Goal: Transaction & Acquisition: Purchase product/service

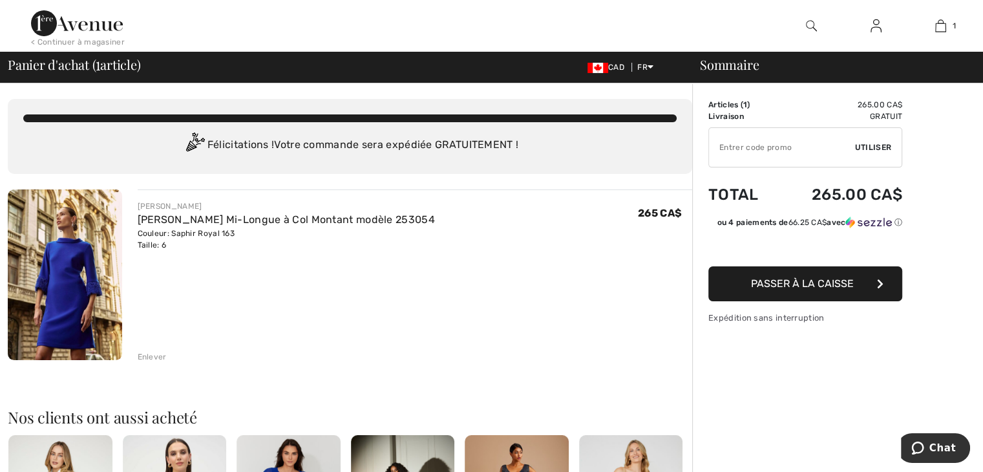
click at [788, 145] on input "TEXT" at bounding box center [782, 147] width 146 height 39
click at [864, 146] on span "Utiliser" at bounding box center [873, 147] width 36 height 12
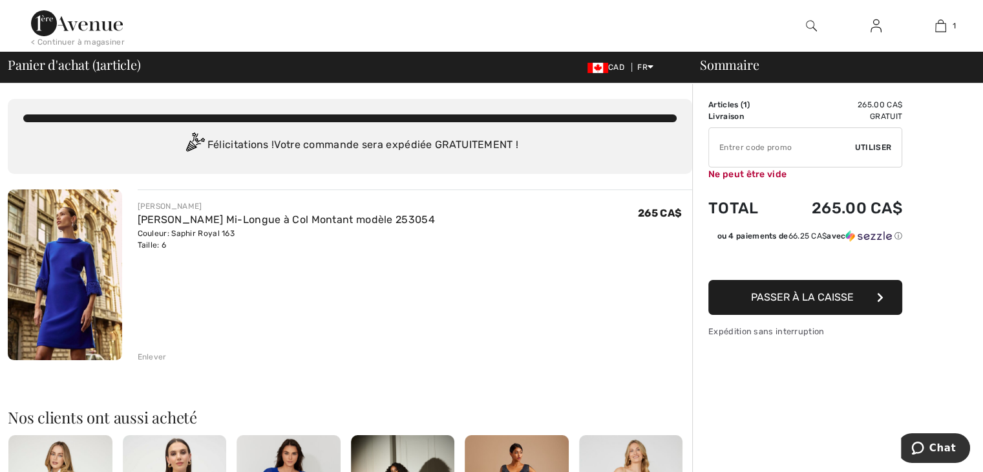
click at [753, 143] on input "TEXT" at bounding box center [782, 147] width 146 height 39
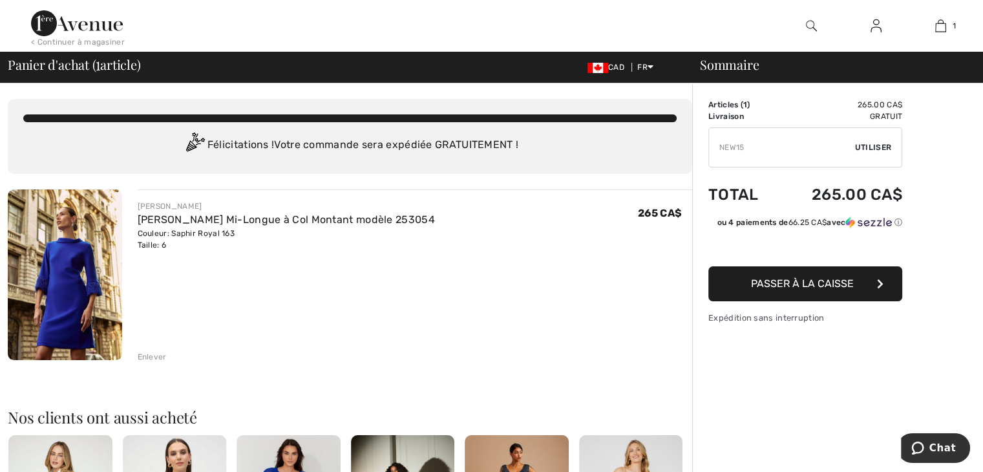
type input "NEW15"
click at [870, 144] on span "Utiliser" at bounding box center [873, 147] width 36 height 12
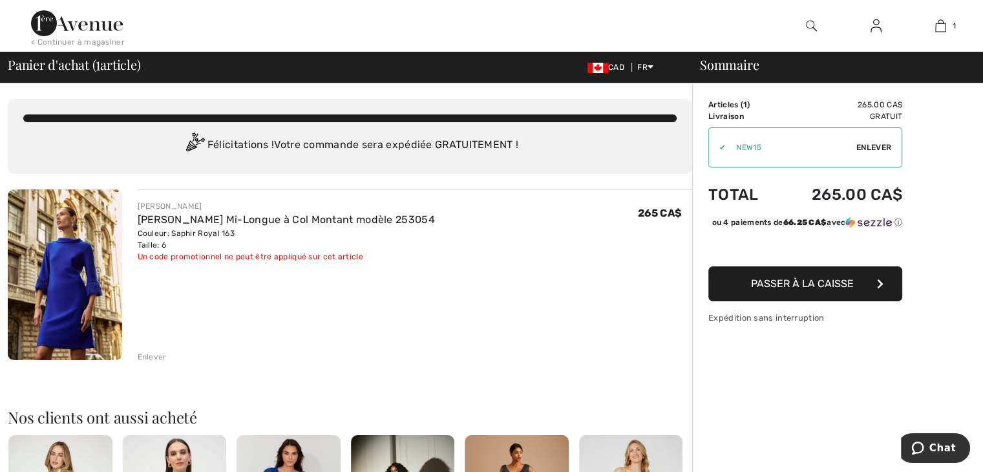
click at [879, 289] on icon "button" at bounding box center [880, 283] width 6 height 10
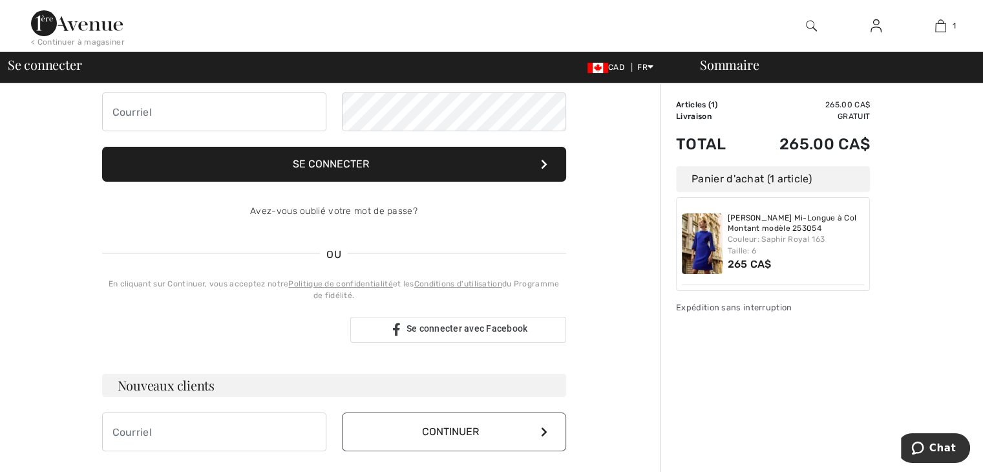
scroll to position [129, 0]
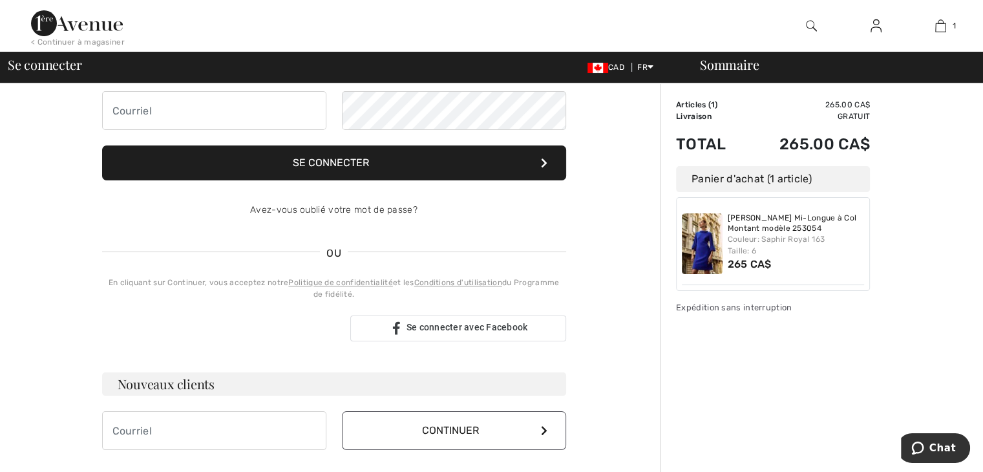
click at [951, 323] on div "Sommaire Description Articles ( 1 ) 265.00 CA$ Code promo 0.00 CA$ Livraison Gr…" at bounding box center [821, 335] width 323 height 763
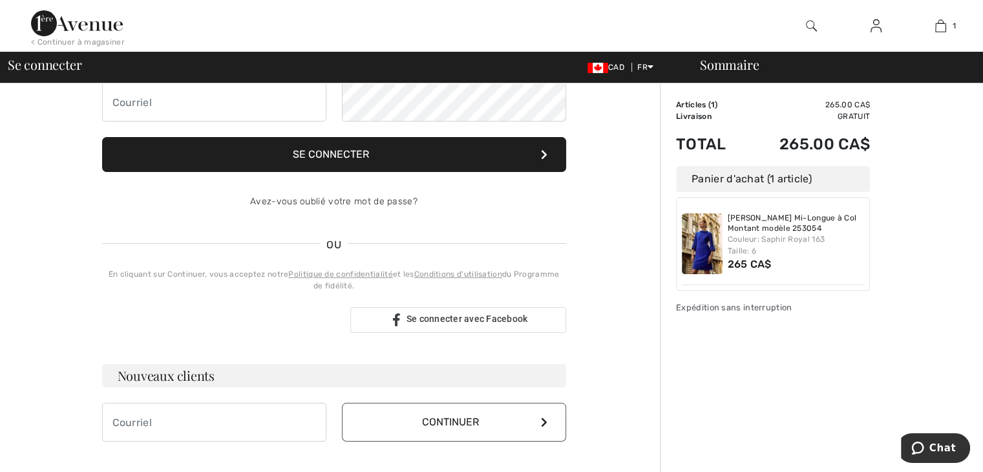
scroll to position [258, 0]
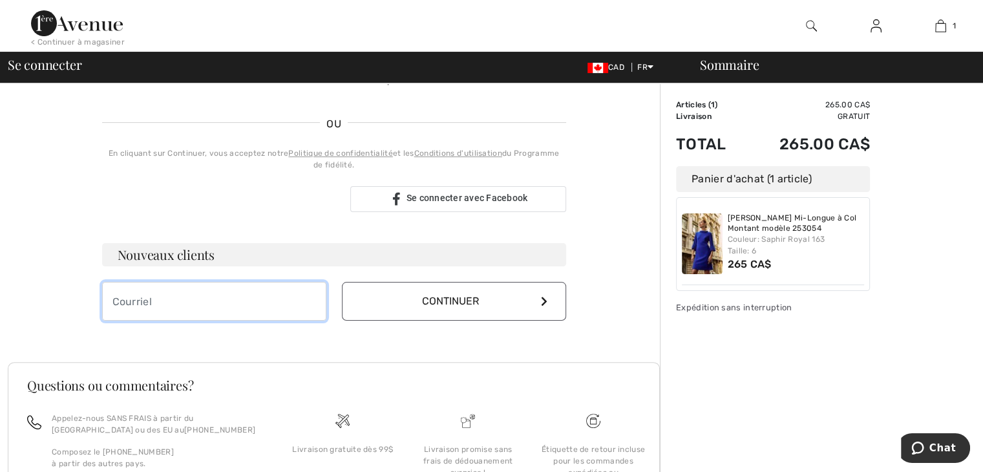
click at [150, 300] on input "email" at bounding box center [214, 301] width 224 height 39
type input "[EMAIL_ADDRESS][DOMAIN_NAME]"
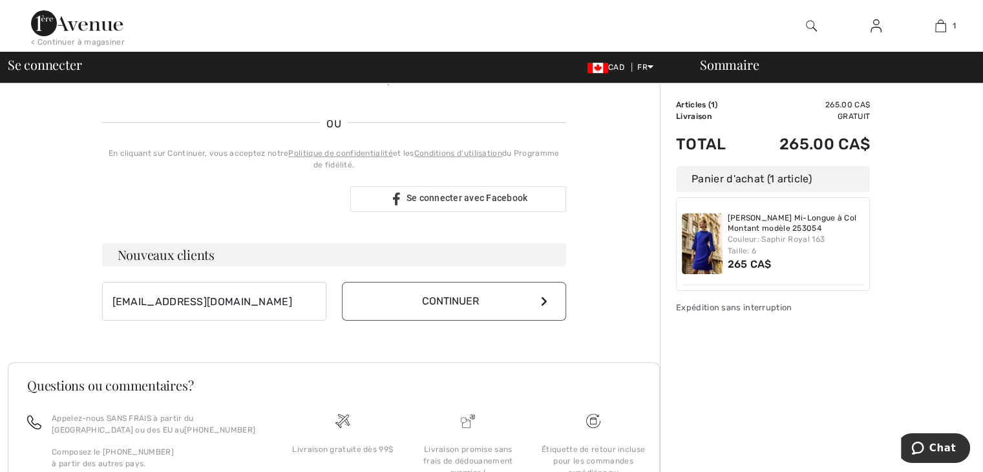
click at [461, 297] on button "Continuer" at bounding box center [454, 301] width 224 height 39
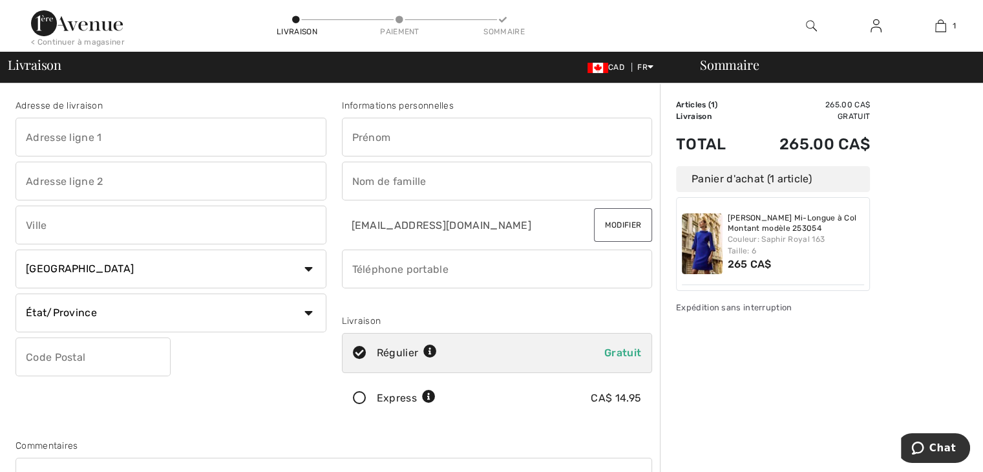
click at [90, 143] on input "text" at bounding box center [171, 137] width 311 height 39
type input "1534 McKimmie"
click at [370, 140] on input "text" at bounding box center [497, 137] width 311 height 39
type input "Lucie"
click at [390, 184] on input "text" at bounding box center [497, 180] width 311 height 39
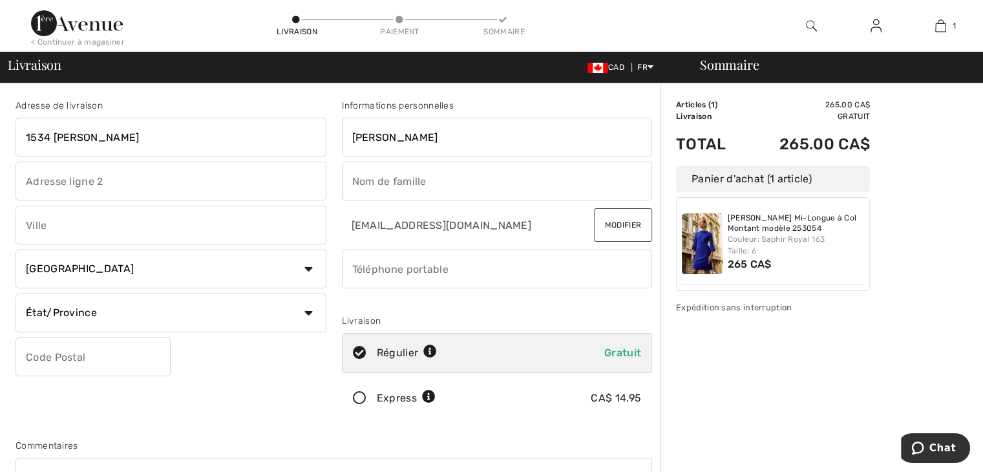
type input "Lasnier"
click at [83, 231] on input "text" at bounding box center [171, 224] width 311 height 39
type input "Clarenceville"
click at [102, 323] on select "État/Province Alberta Colombie-Britannique Ile-du-Prince-Edward Manitoba Nouvea…" at bounding box center [171, 312] width 311 height 39
select select "QC"
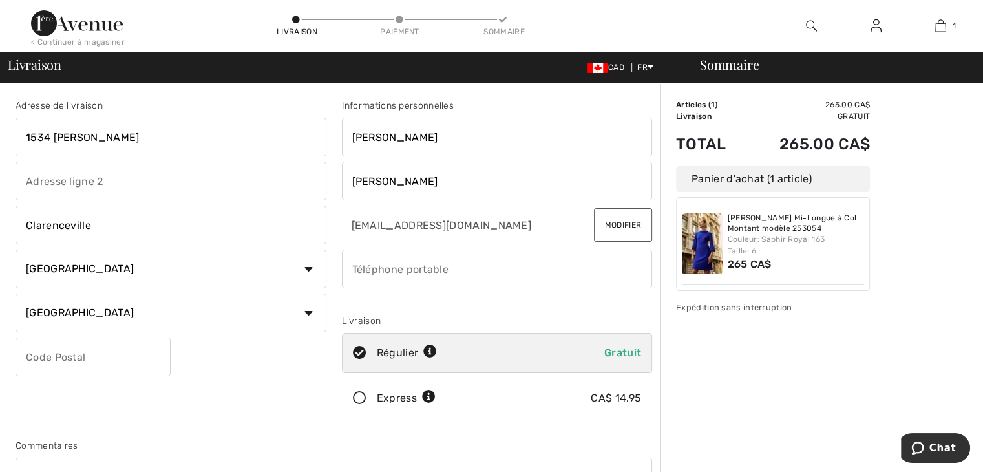
click at [16, 293] on select "État/Province Alberta Colombie-Britannique Ile-du-Prince-Edward Manitoba Nouvea…" at bounding box center [171, 312] width 311 height 39
click at [454, 262] on input "phone" at bounding box center [497, 268] width 311 height 39
type input "5149470014"
click at [103, 356] on input "text" at bounding box center [93, 356] width 155 height 39
type input "J0J1B0"
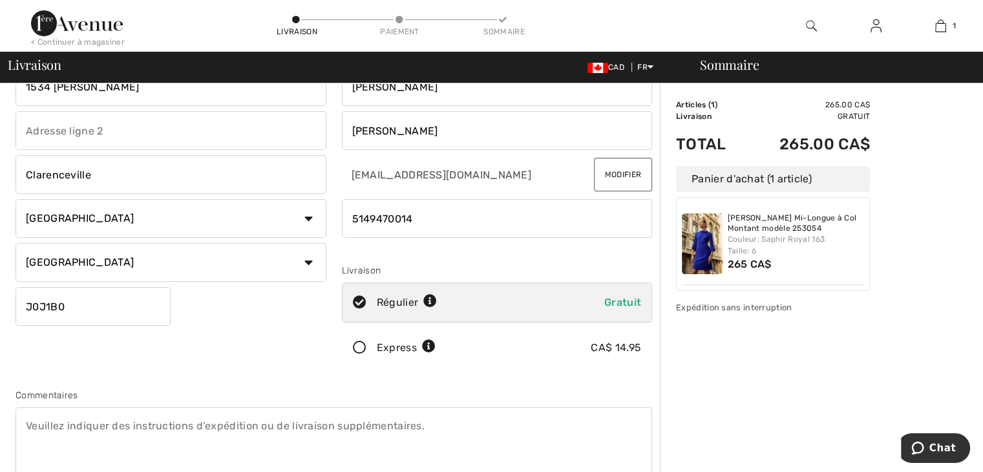
scroll to position [129, 0]
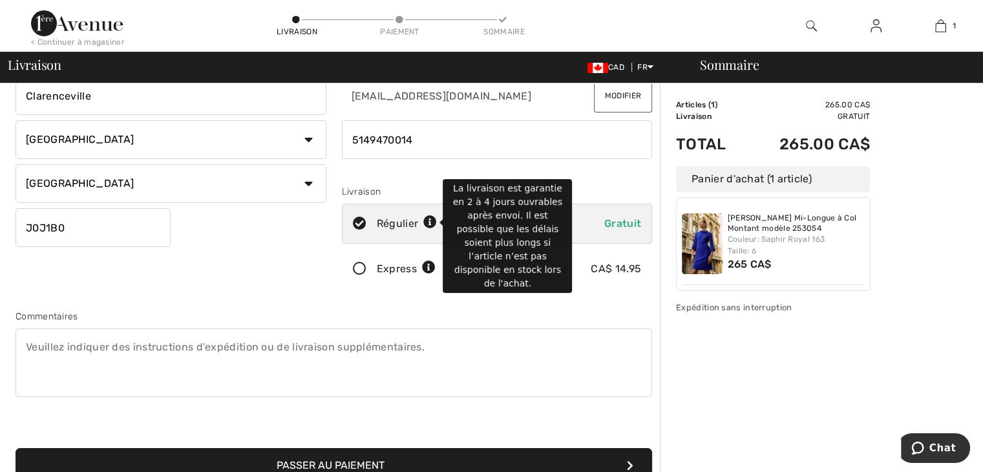
click at [428, 224] on icon at bounding box center [430, 223] width 14 height 14
radio input "true"
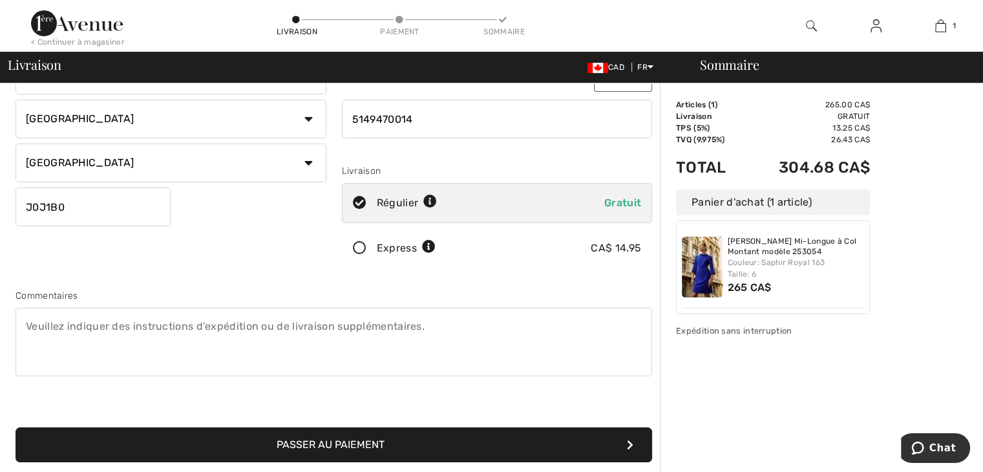
scroll to position [0, 0]
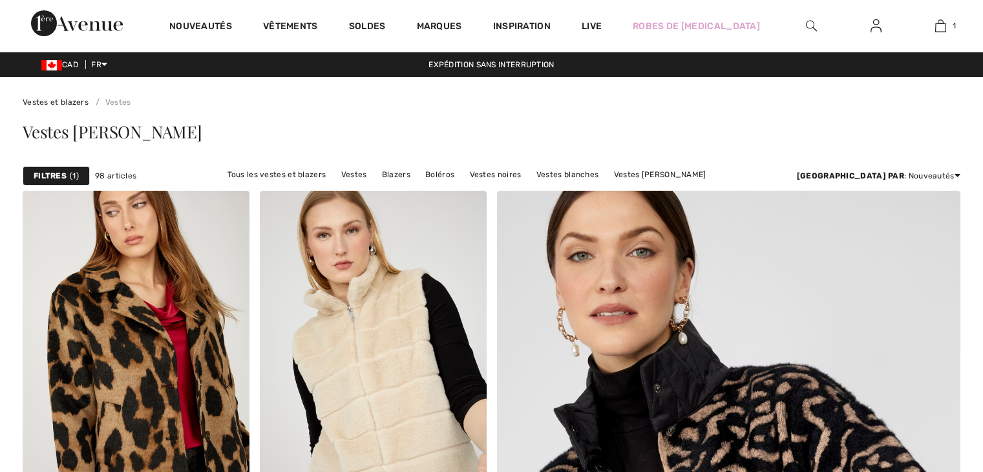
scroll to position [581, 0]
